Goal: Check status: Check status

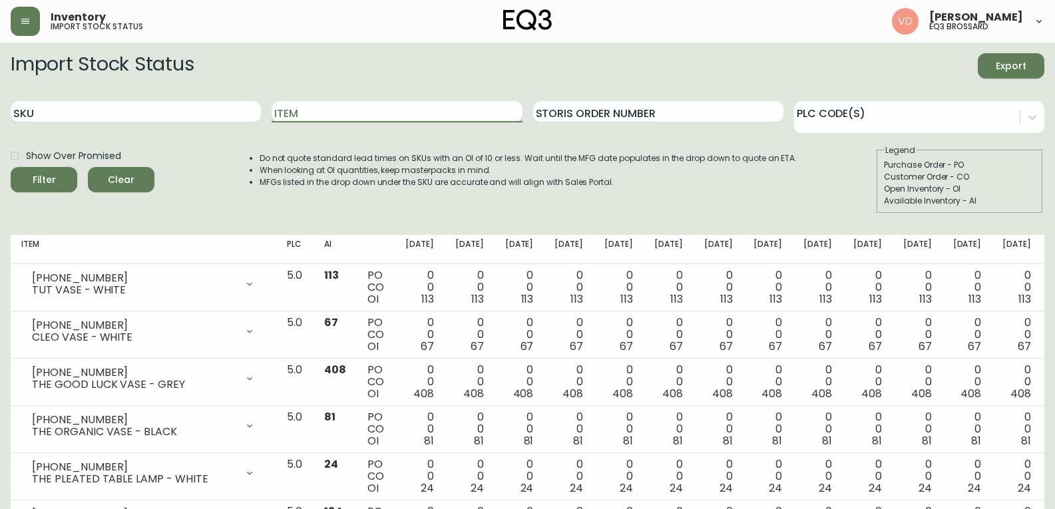
click at [310, 115] on input "Item" at bounding box center [397, 111] width 250 height 21
click at [11, 167] on button "Filter" at bounding box center [44, 179] width 67 height 25
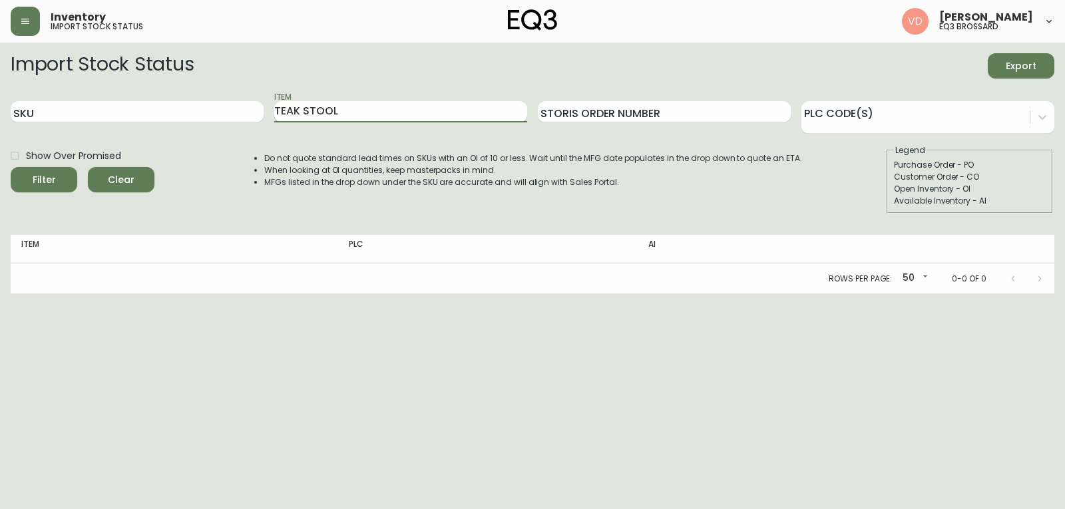
click at [306, 109] on input "TEAK STOOL" at bounding box center [400, 111] width 253 height 21
click at [306, 119] on input "TEAK STOOL" at bounding box center [400, 111] width 253 height 21
click at [303, 113] on input "TEAK STOOL" at bounding box center [400, 111] width 253 height 21
type input "STOOL"
click at [11, 167] on button "Filter" at bounding box center [44, 179] width 67 height 25
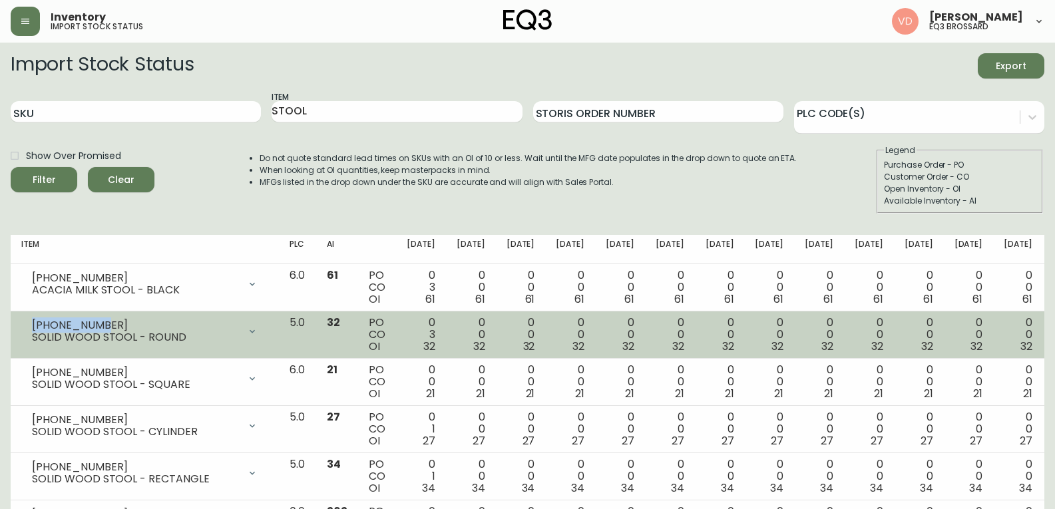
drag, startPoint x: 103, startPoint y: 326, endPoint x: 30, endPoint y: 312, distance: 73.8
click at [30, 312] on td "[PHONE_NUMBER] SOLID WOOD STOOL - ROUND Opening Balance 35 ( [DATE] ) Customer …" at bounding box center [145, 335] width 268 height 47
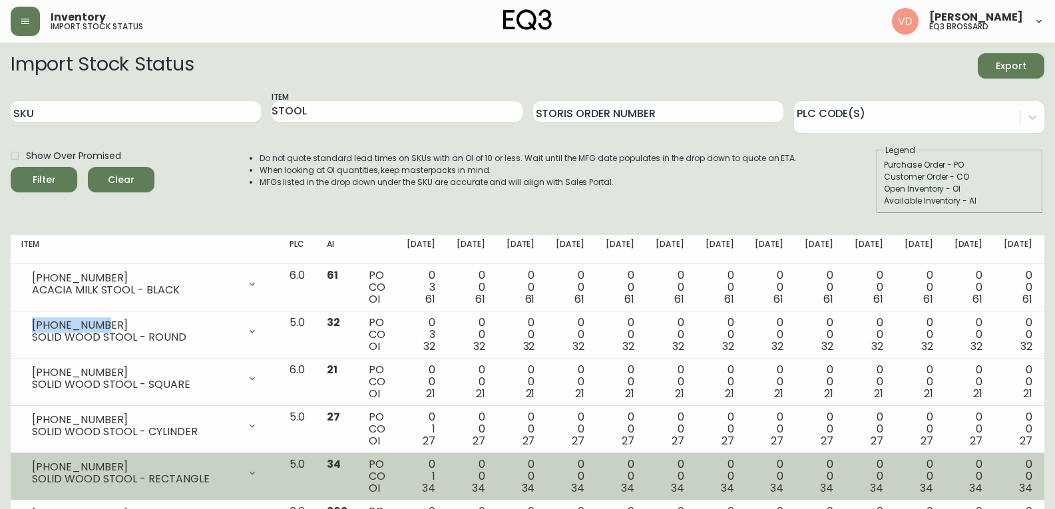
copy div "[PHONE_NUMBER]"
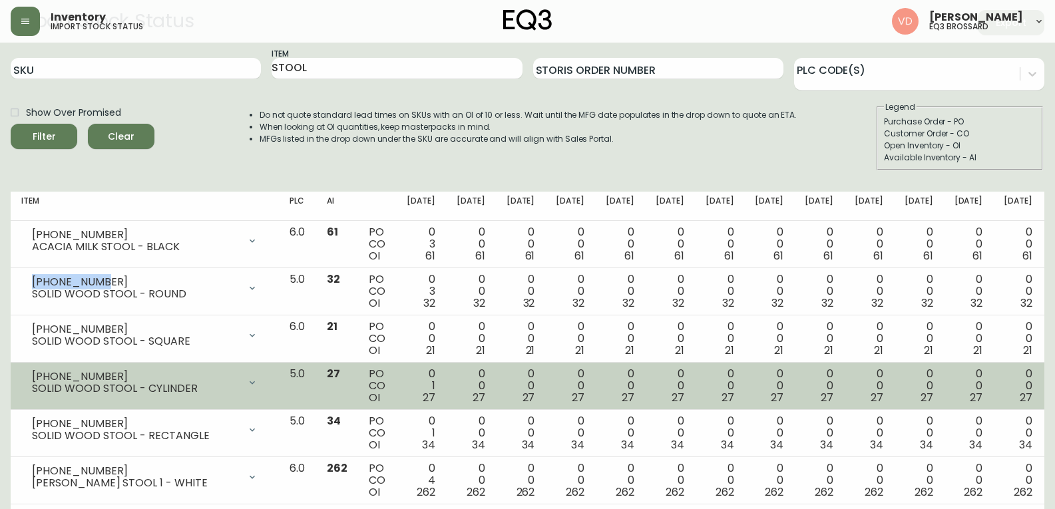
scroll to position [67, 0]
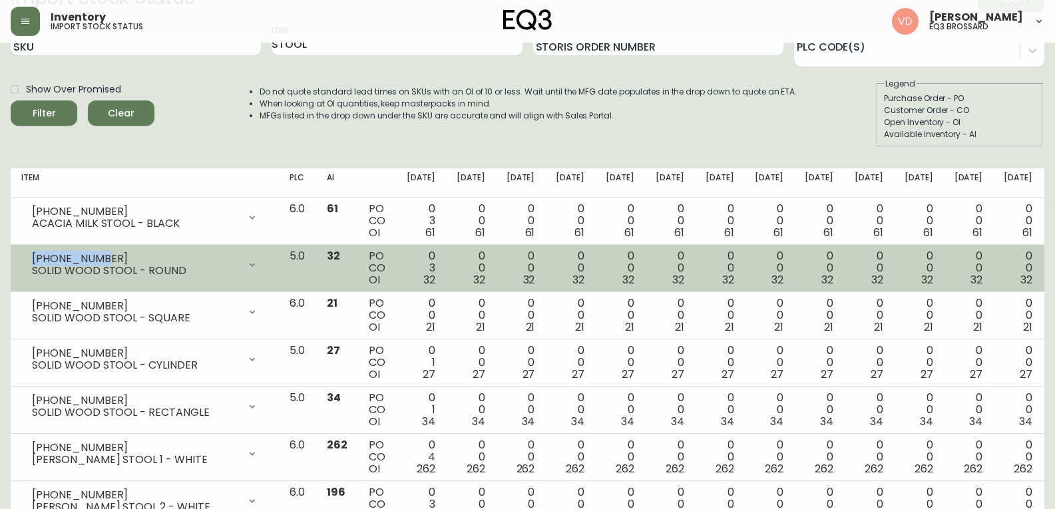
click at [114, 253] on div "[PHONE_NUMBER]" at bounding box center [135, 259] width 207 height 12
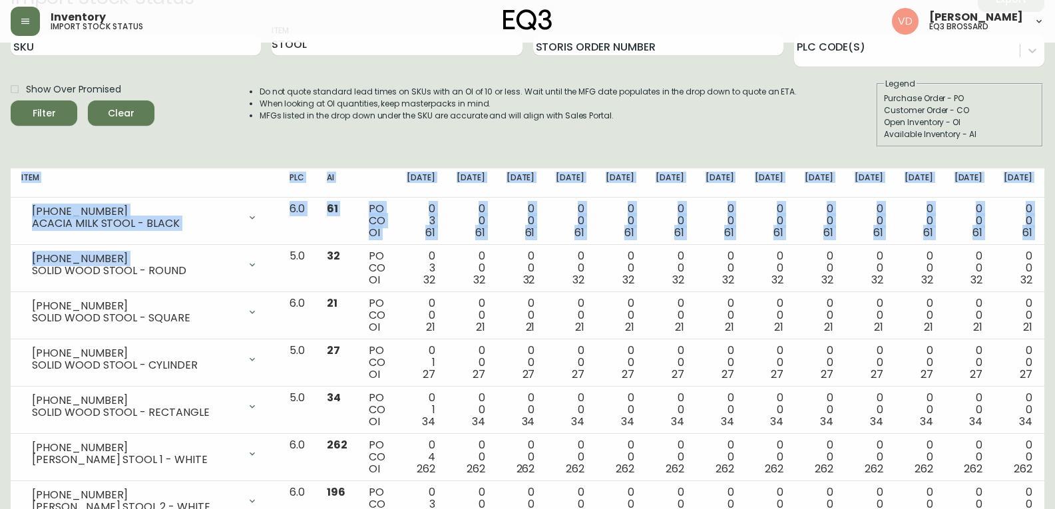
drag, startPoint x: 114, startPoint y: 252, endPoint x: 0, endPoint y: 238, distance: 114.7
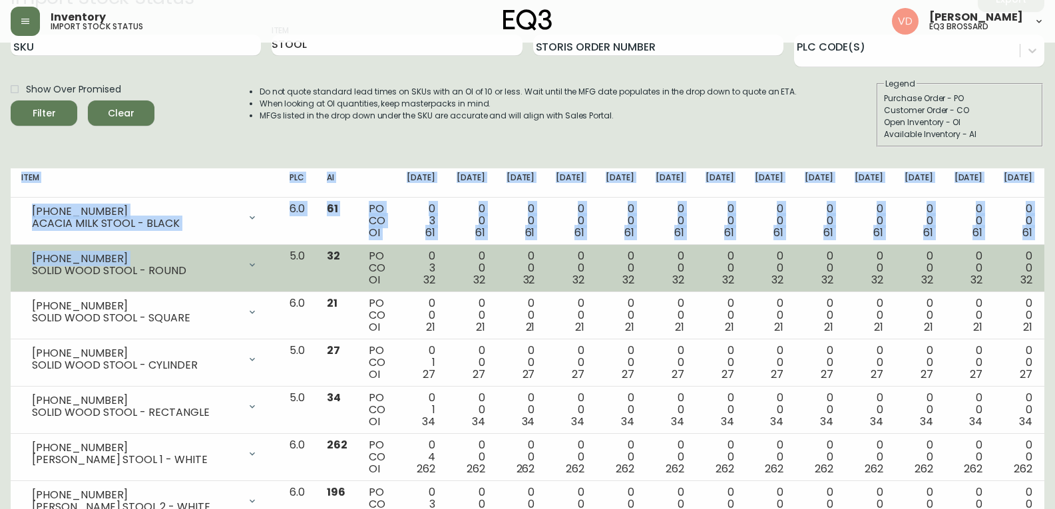
click at [161, 249] on td "[PHONE_NUMBER] SOLID WOOD STOOL - ROUND Opening Balance 35 ( [DATE] ) Customer …" at bounding box center [145, 268] width 268 height 47
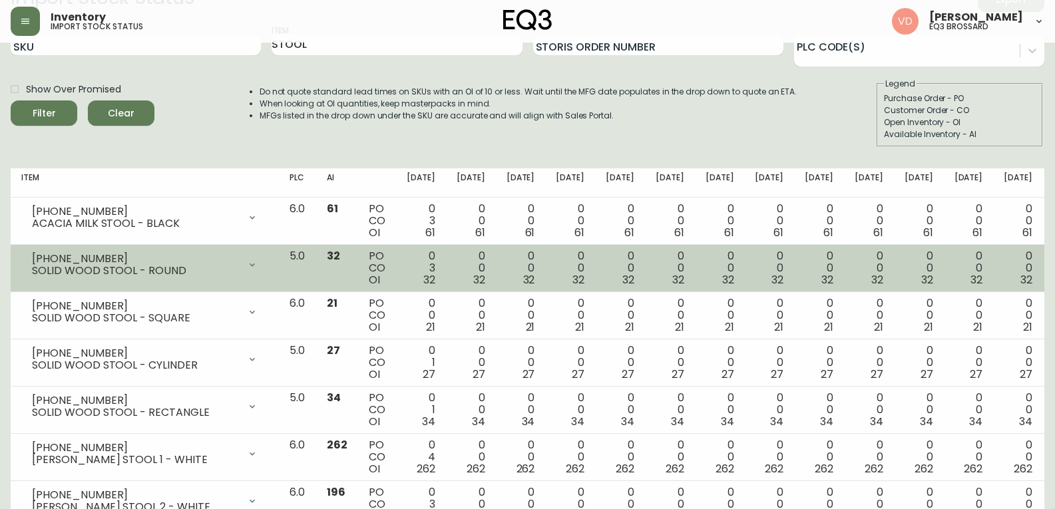
drag, startPoint x: 108, startPoint y: 249, endPoint x: 37, endPoint y: 252, distance: 70.6
click at [27, 256] on div "[PHONE_NUMBER] SOLID WOOD STOOL - ROUND" at bounding box center [144, 264] width 247 height 29
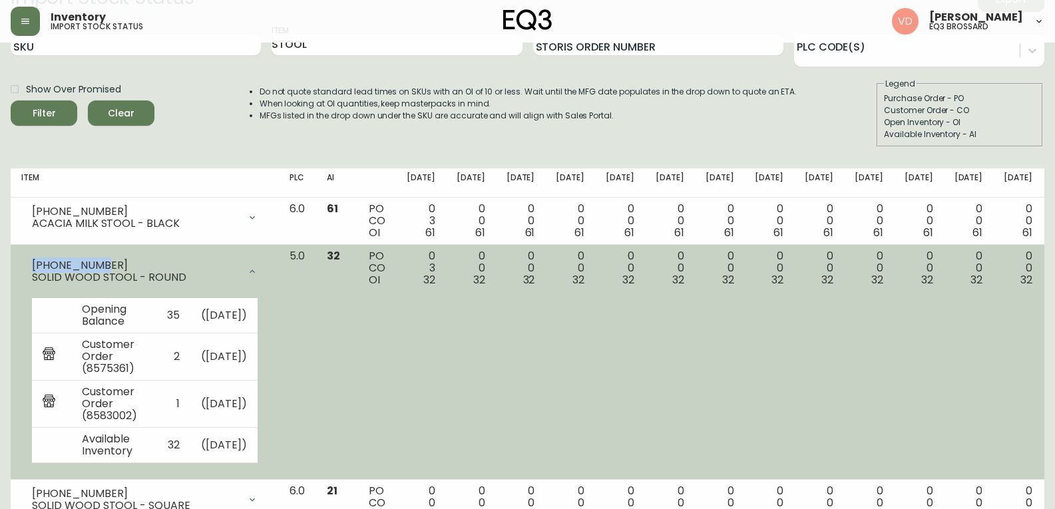
drag, startPoint x: 139, startPoint y: 262, endPoint x: 19, endPoint y: 267, distance: 119.9
click at [19, 267] on td "[PHONE_NUMBER] SOLID WOOD STOOL - ROUND Opening Balance 35 ( [DATE] ) Customer …" at bounding box center [145, 362] width 268 height 235
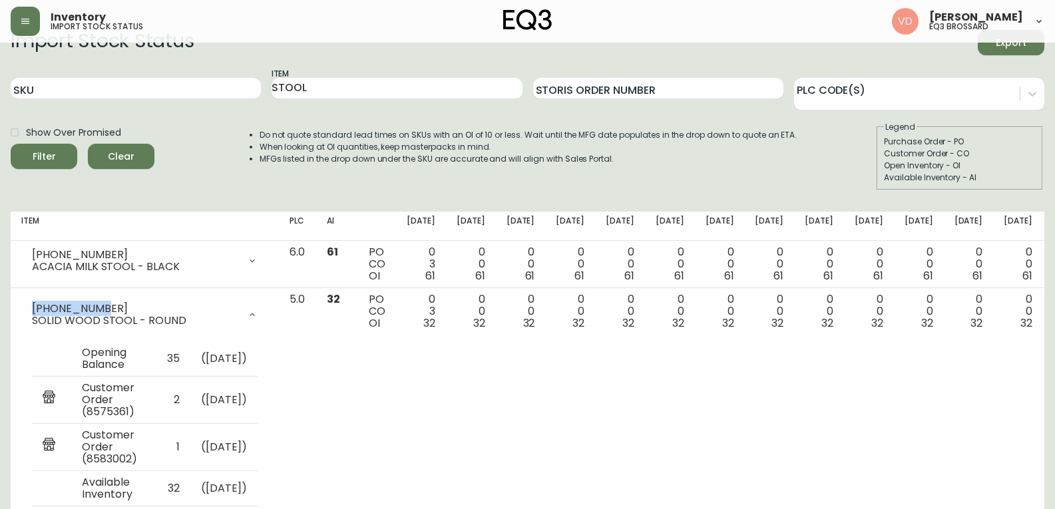
scroll to position [0, 0]
